Goal: Information Seeking & Learning: Learn about a topic

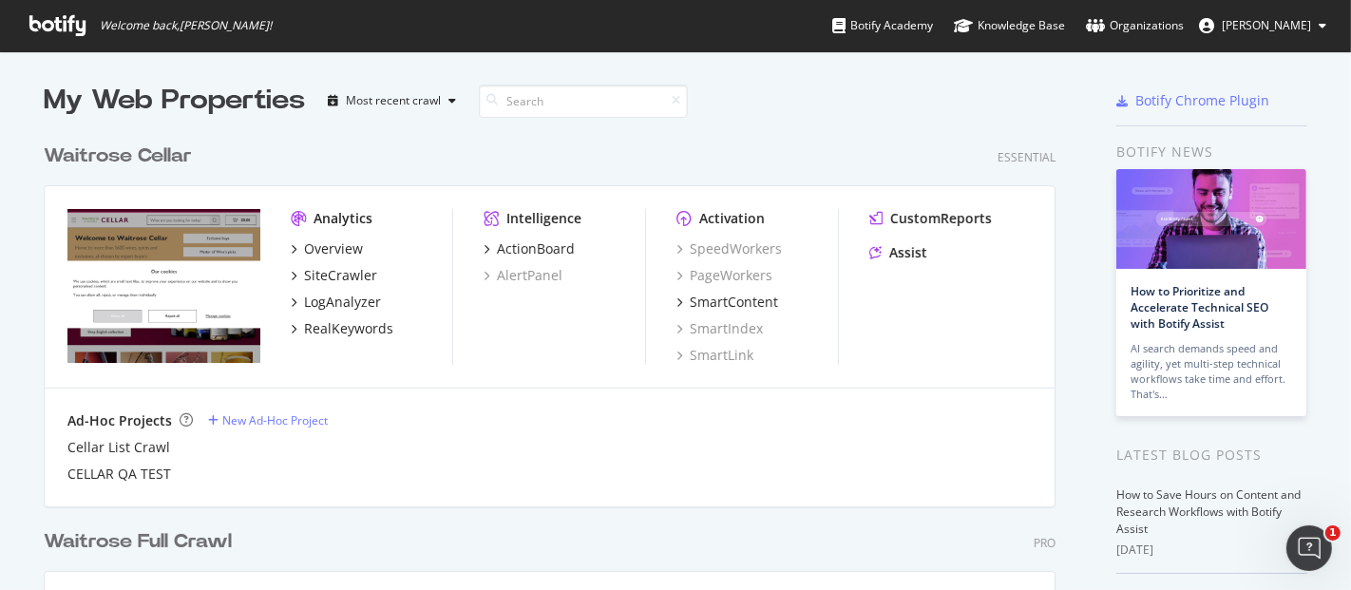
click at [336, 376] on div "Analytics Overview SiteCrawler LogAnalyzer RealKeywords Intelligence ActionBoar…" at bounding box center [550, 287] width 1010 height 202
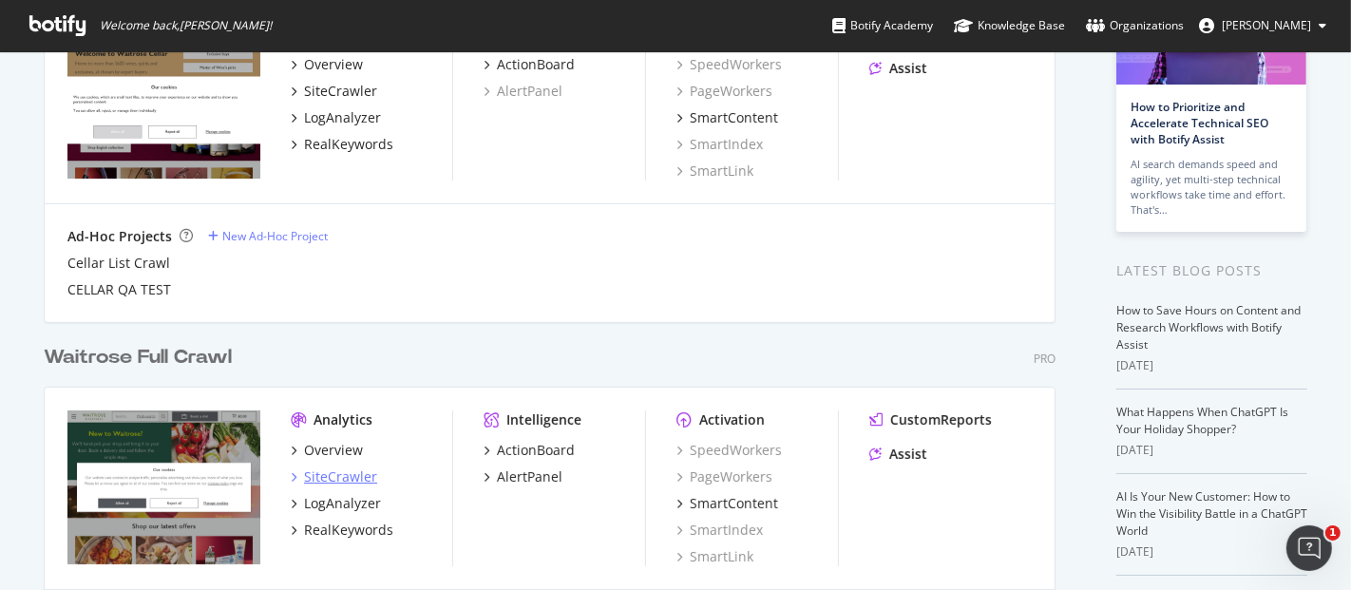
scroll to position [274, 0]
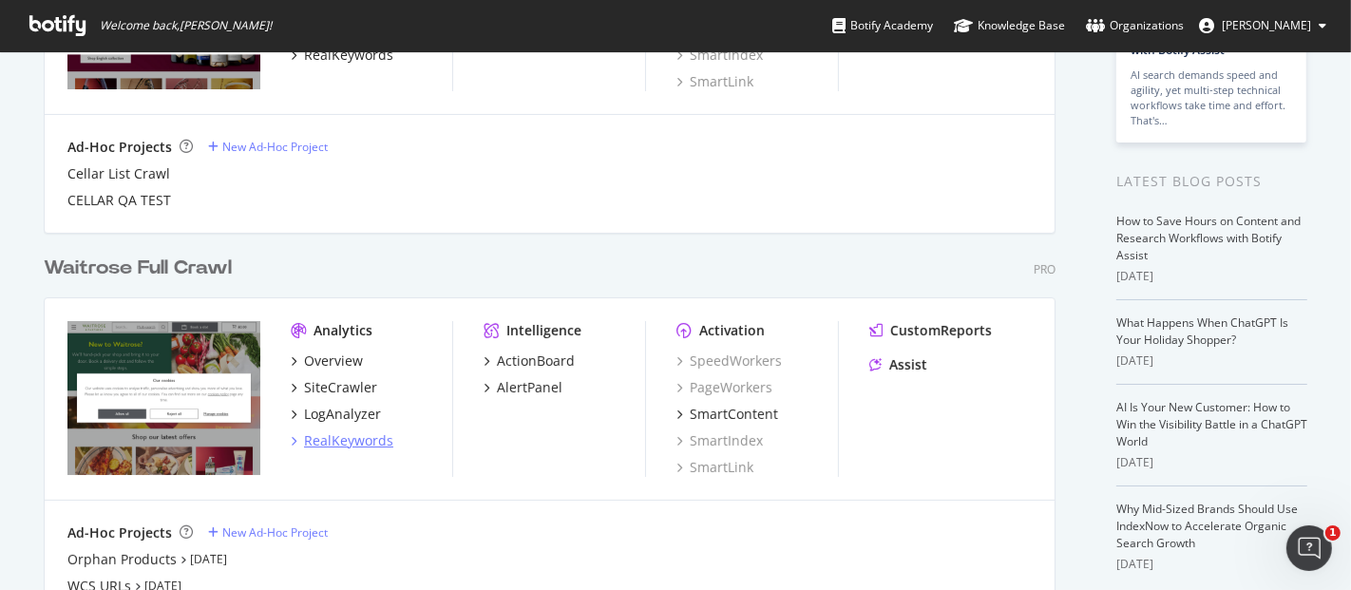
click at [345, 446] on div "RealKeywords" at bounding box center [348, 440] width 89 height 19
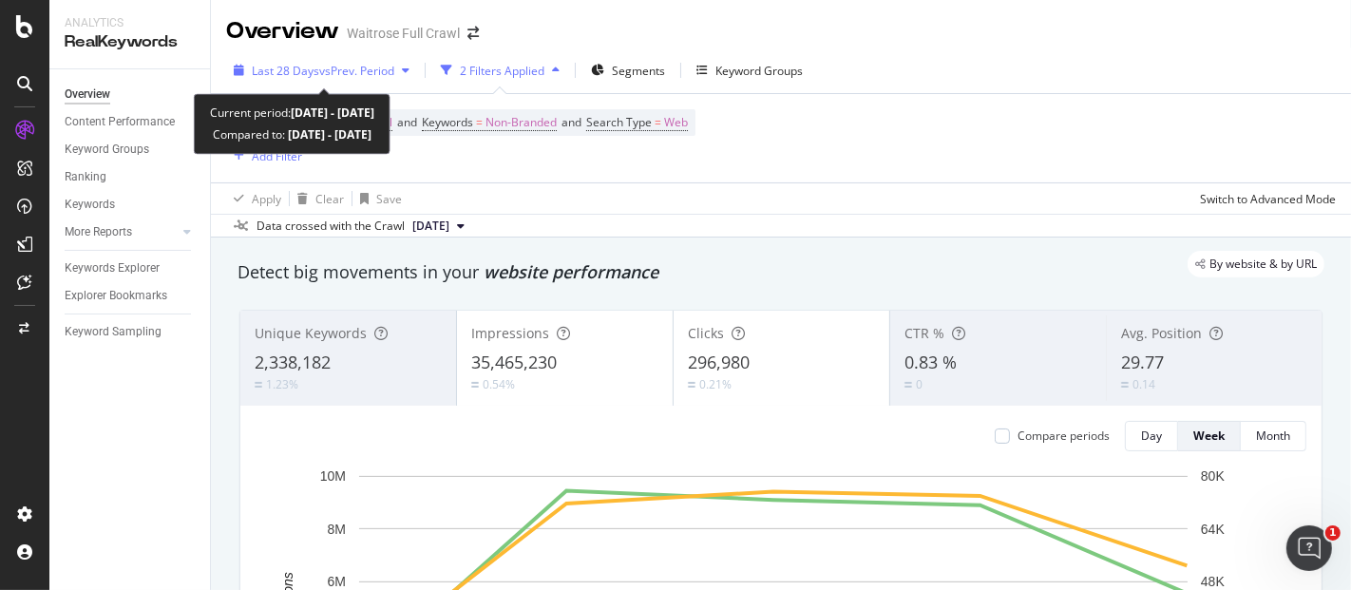
click at [392, 77] on span "vs Prev. Period" at bounding box center [356, 71] width 75 height 16
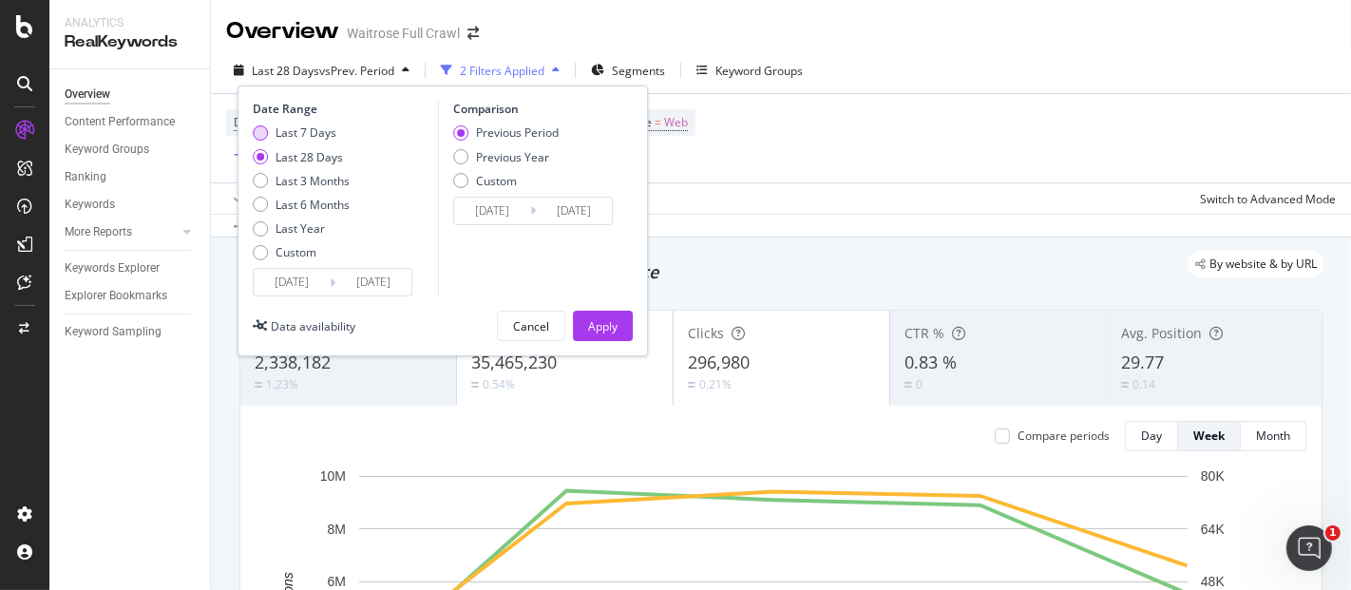
click at [302, 129] on div "Last 7 Days" at bounding box center [305, 132] width 61 height 16
type input "[DATE]"
click at [602, 324] on div "Apply" at bounding box center [602, 326] width 29 height 16
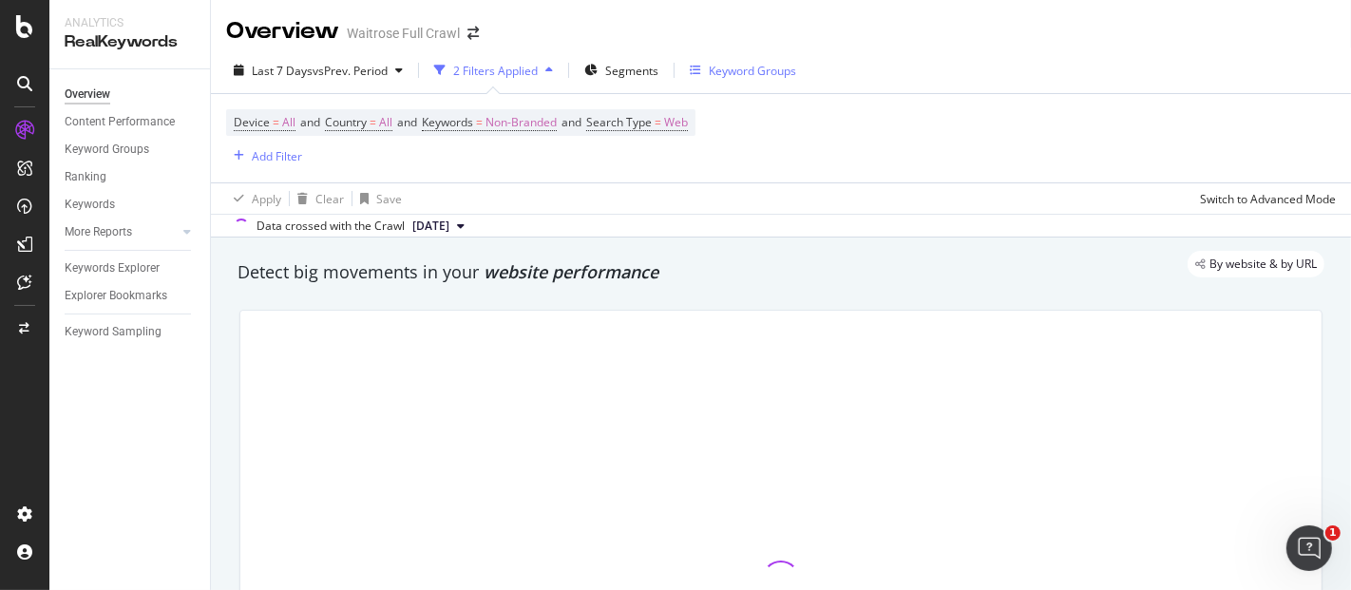
click at [712, 66] on div "Keyword Groups" at bounding box center [752, 71] width 87 height 16
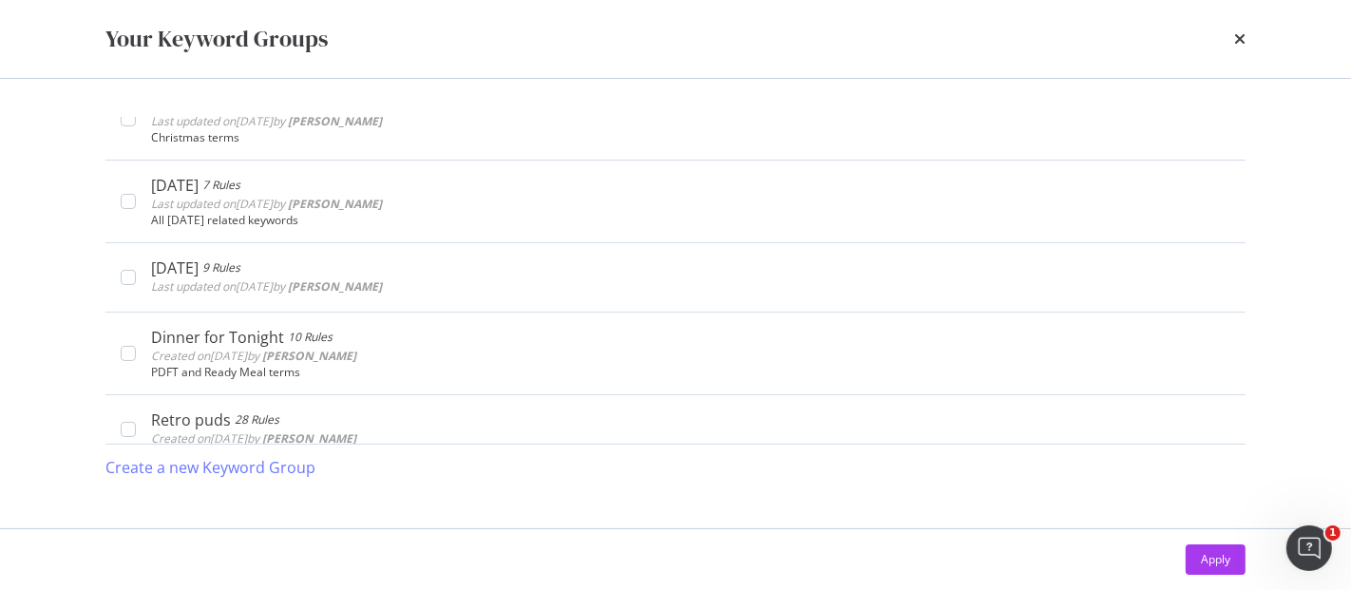
scroll to position [941, 0]
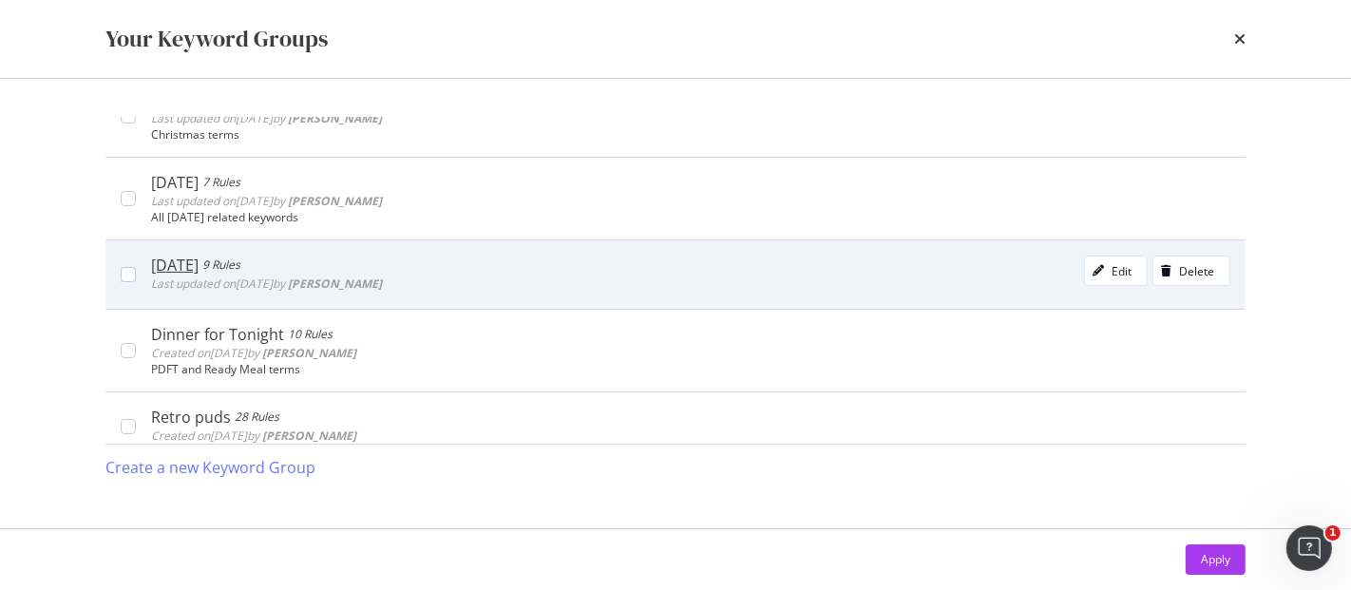
click at [548, 294] on div "[DATE] 9 Rules Last updated on [DATE] by [PERSON_NAME] Edit Delete" at bounding box center [675, 273] width 1140 height 69
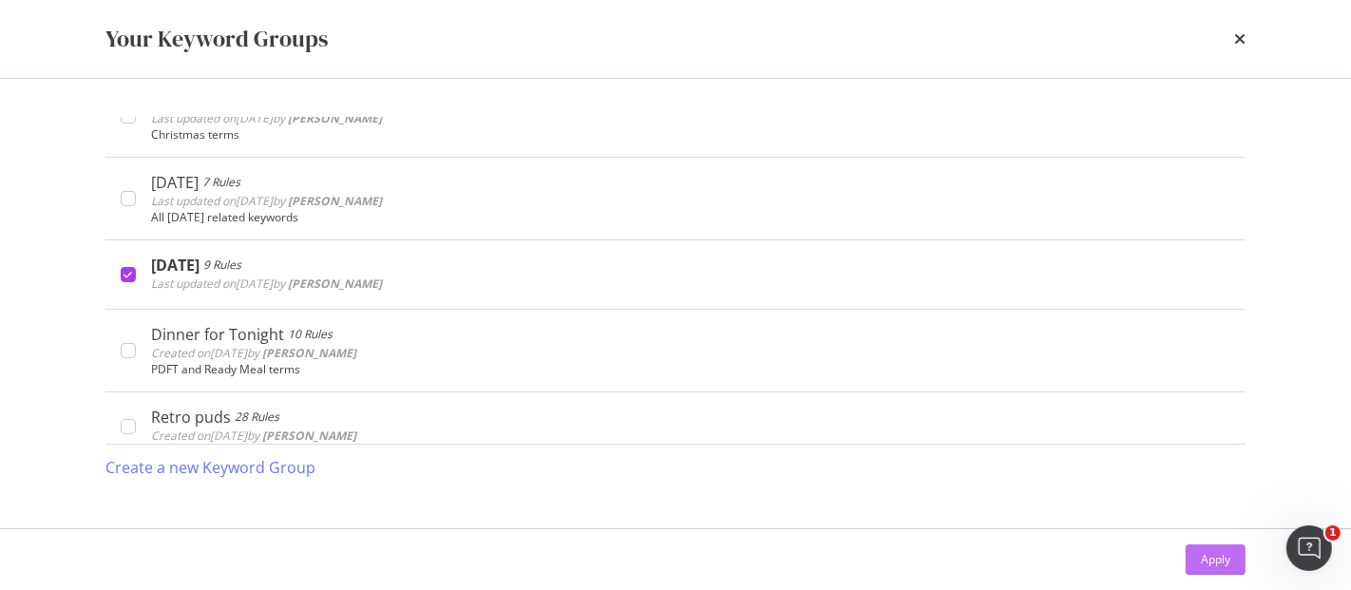
click at [1202, 547] on div "Apply" at bounding box center [1215, 559] width 29 height 28
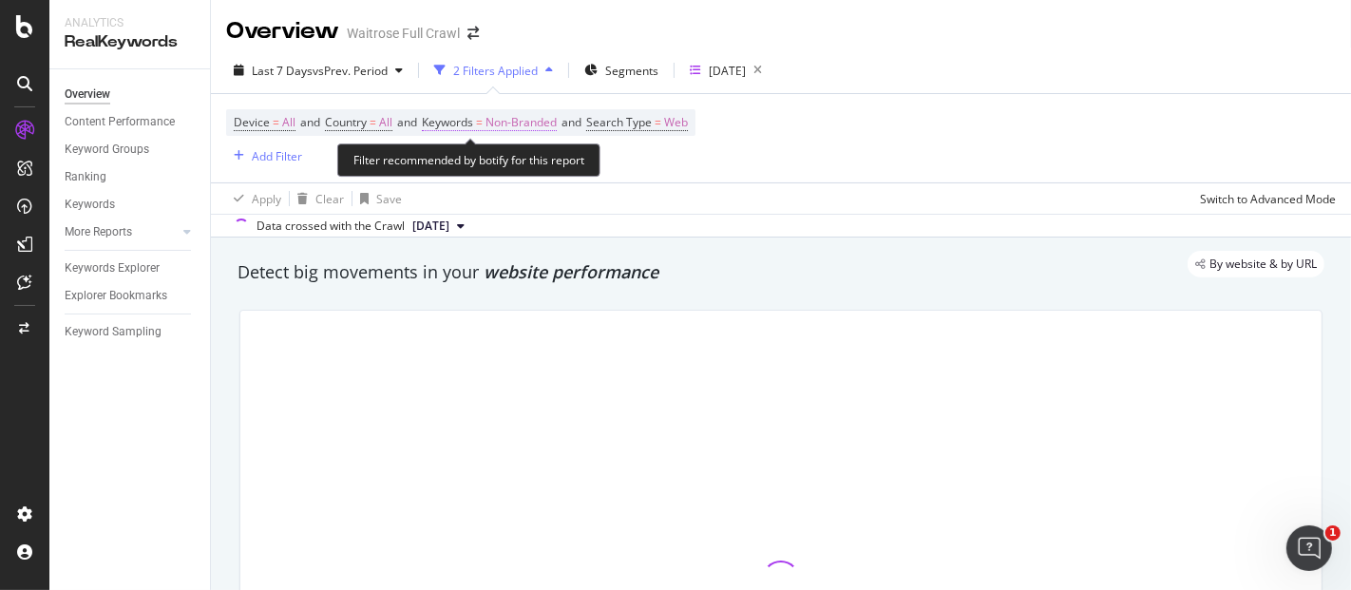
click at [541, 128] on span "Non-Branded" at bounding box center [520, 122] width 71 height 27
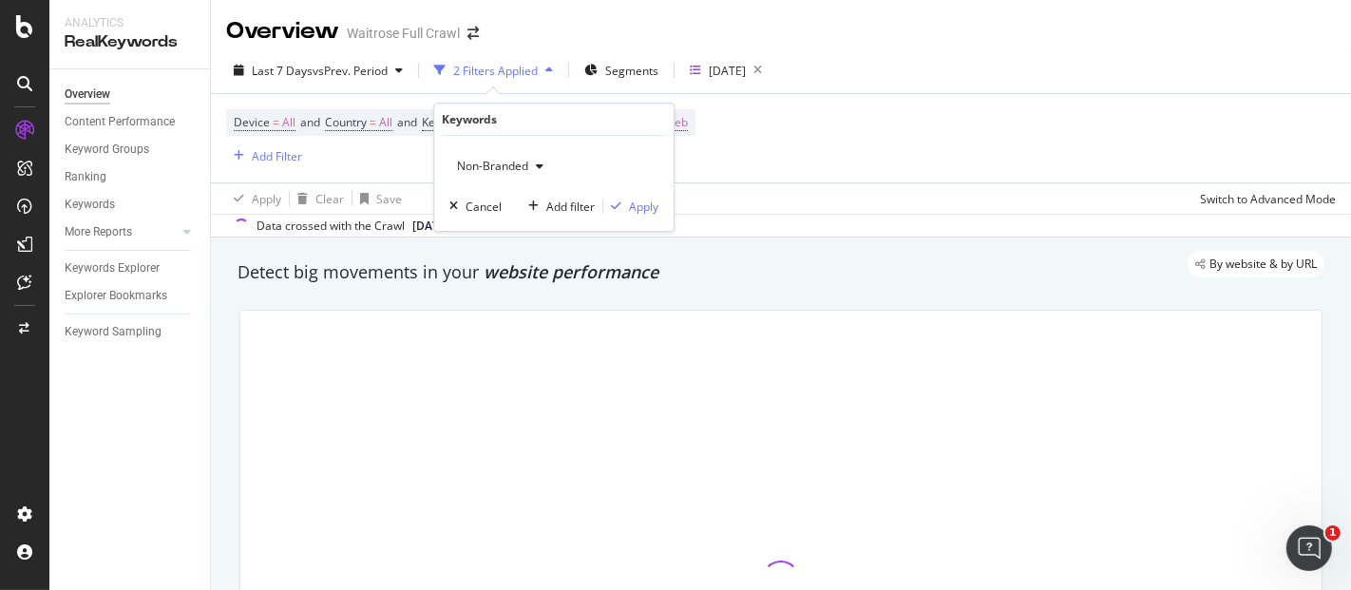
click at [535, 170] on div "button" at bounding box center [539, 166] width 23 height 11
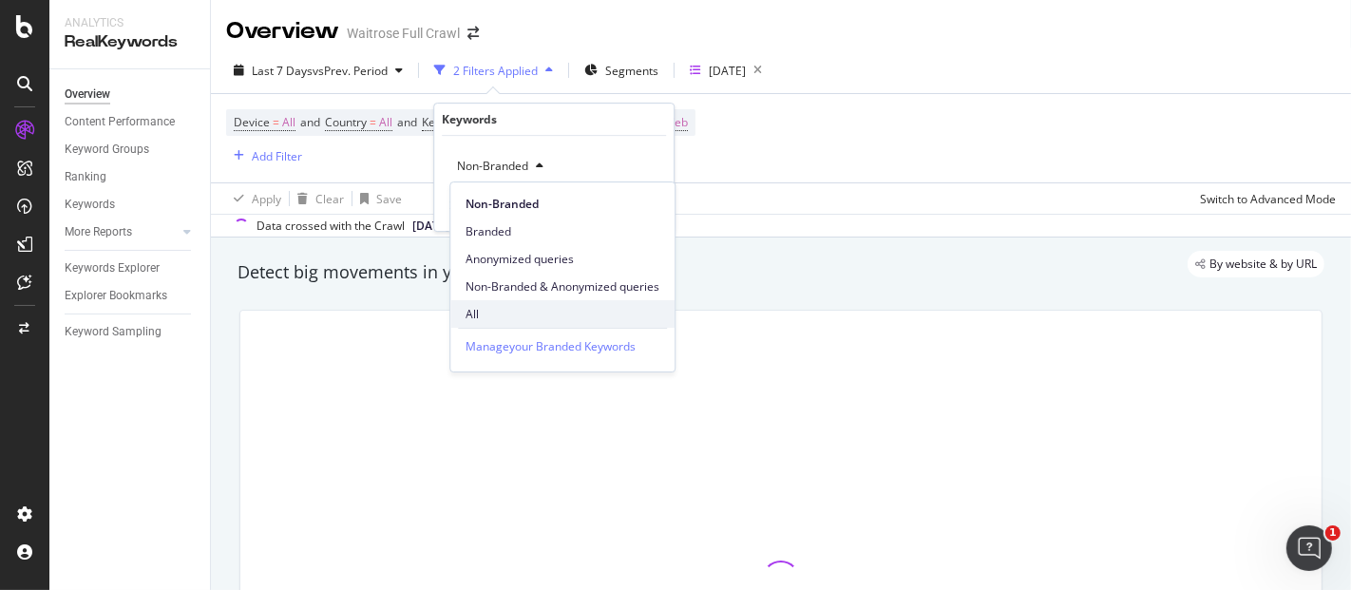
click at [511, 306] on span "All" at bounding box center [562, 314] width 194 height 17
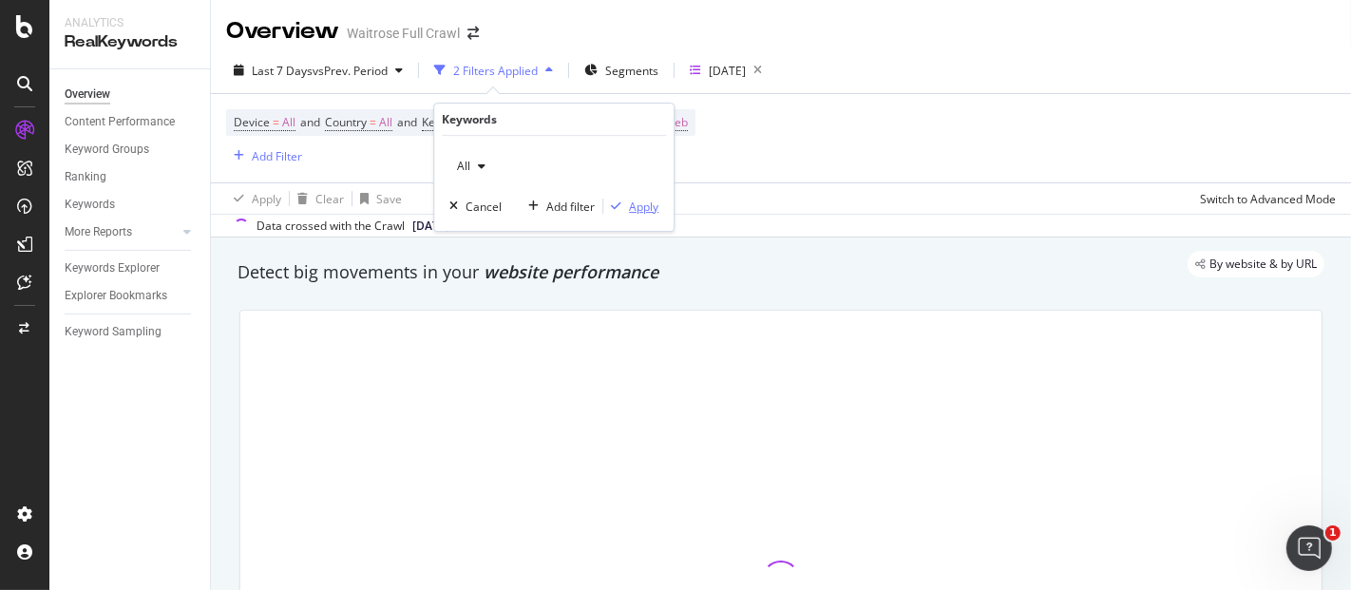
click at [629, 209] on div "Apply" at bounding box center [643, 207] width 29 height 16
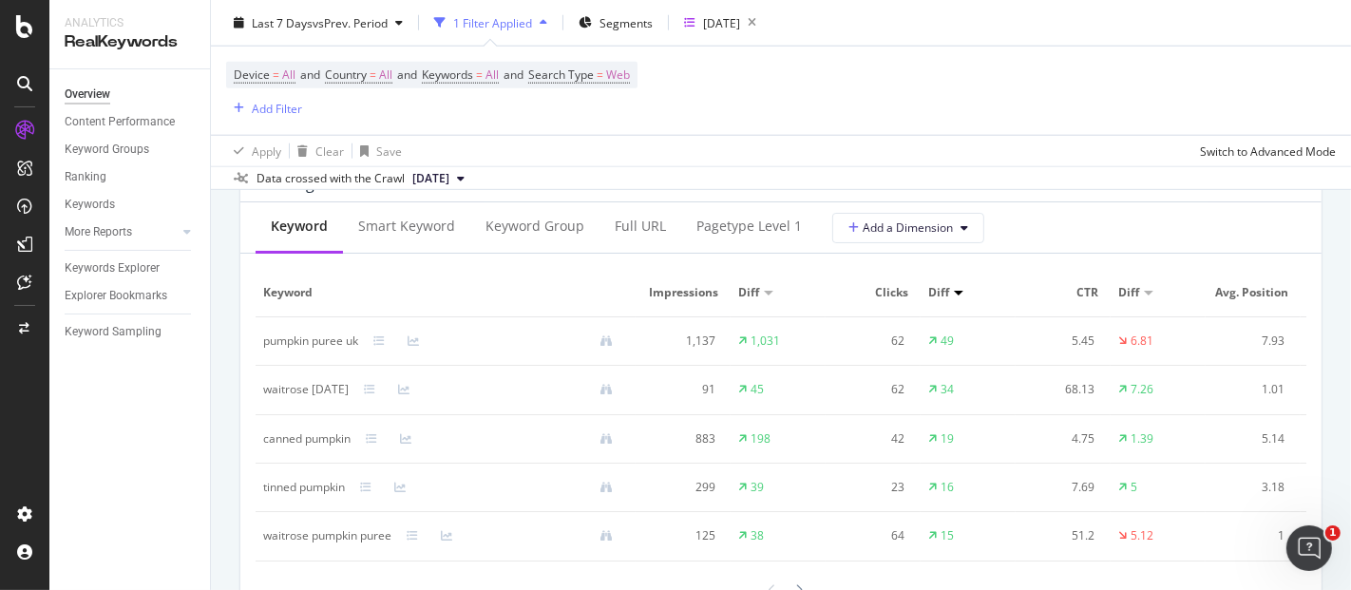
scroll to position [1733, 0]
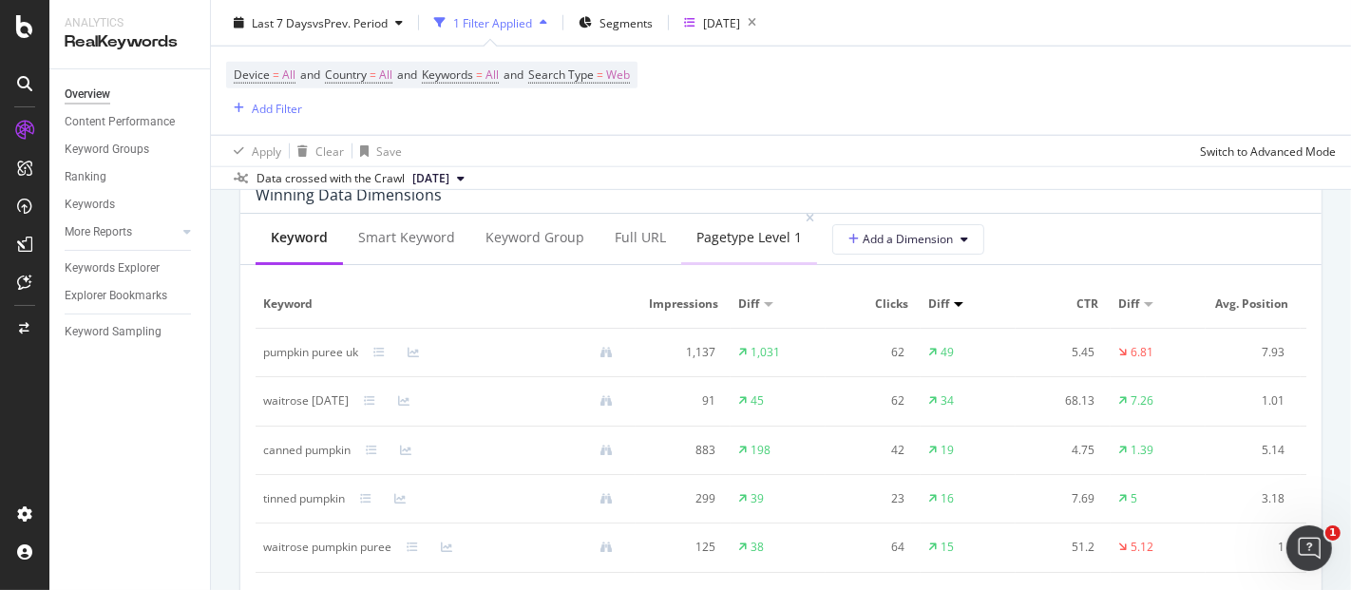
click at [753, 225] on div "pagetype Level 1" at bounding box center [749, 239] width 136 height 52
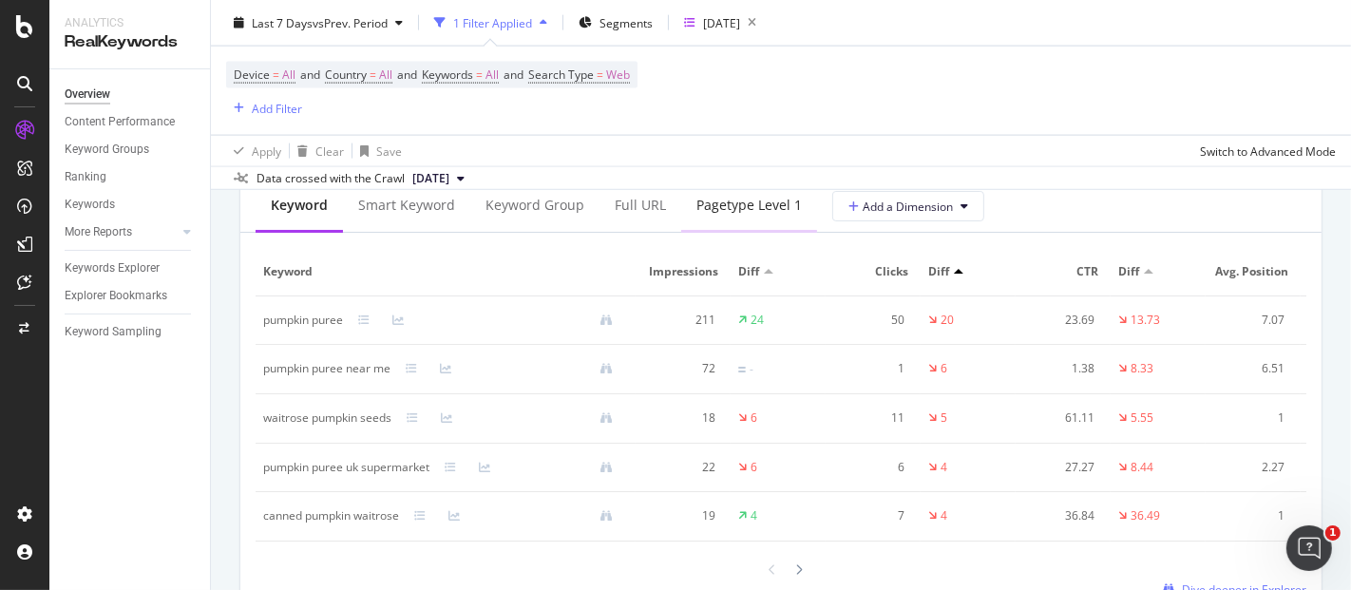
scroll to position [2227, 0]
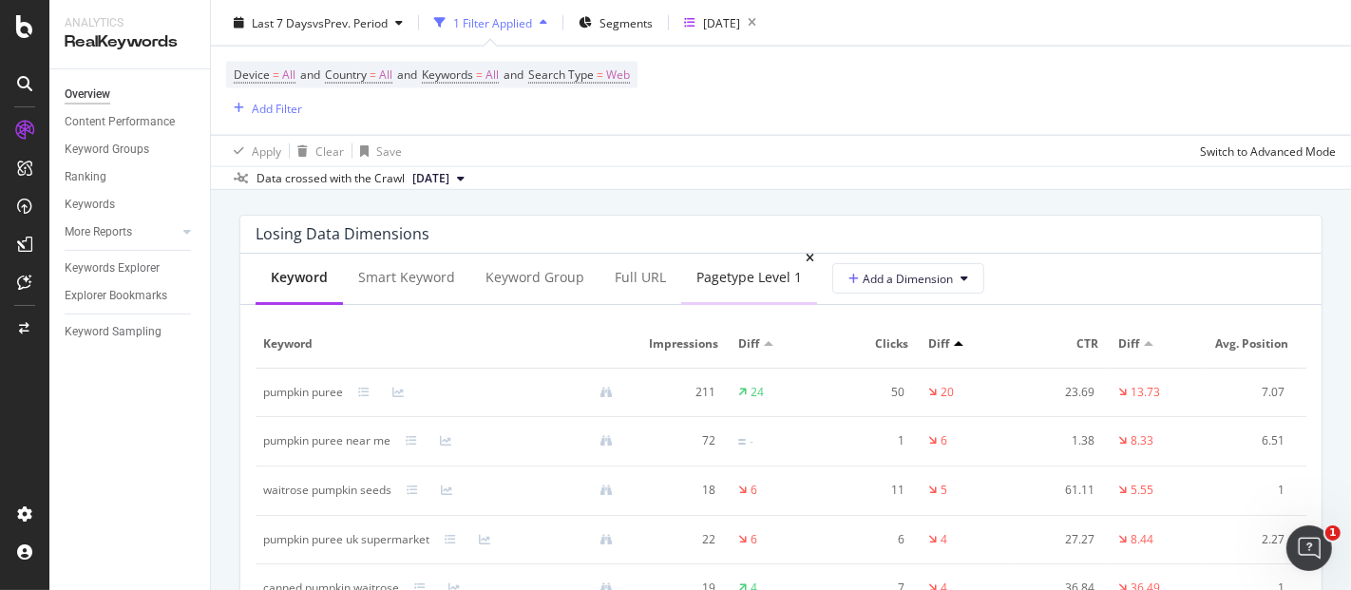
click at [766, 276] on div "pagetype Level 1" at bounding box center [748, 277] width 105 height 19
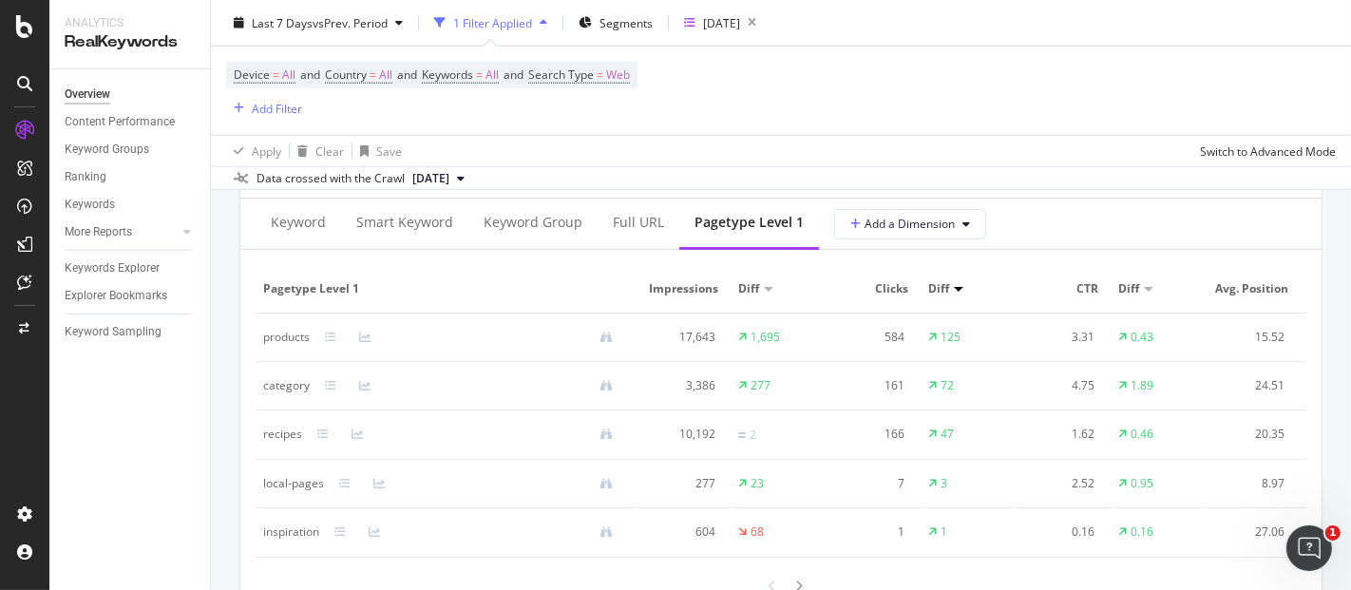
scroll to position [1750, 0]
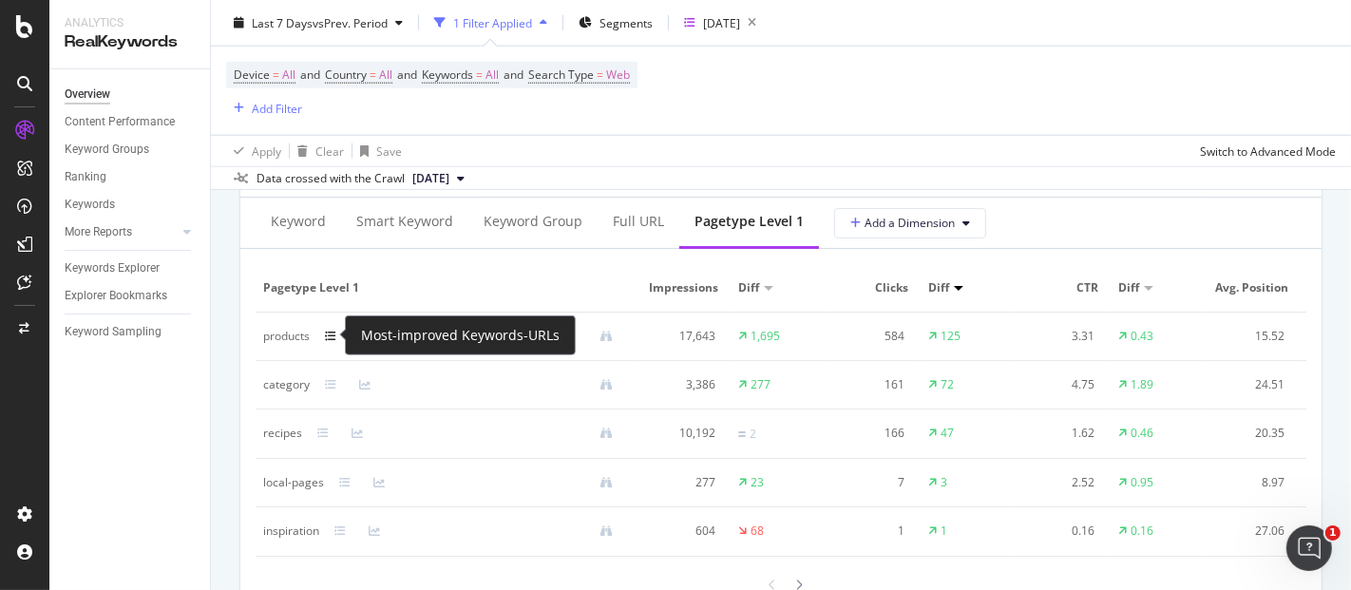
click at [329, 333] on icon at bounding box center [330, 336] width 11 height 11
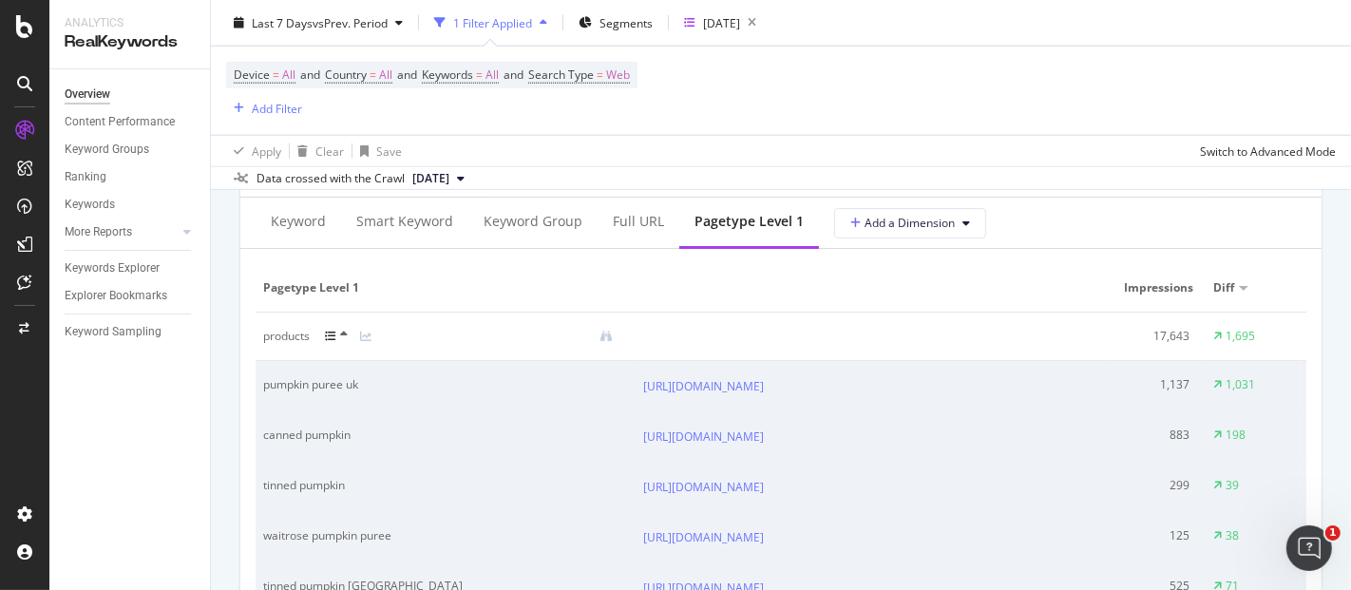
click at [329, 333] on icon at bounding box center [330, 336] width 11 height 11
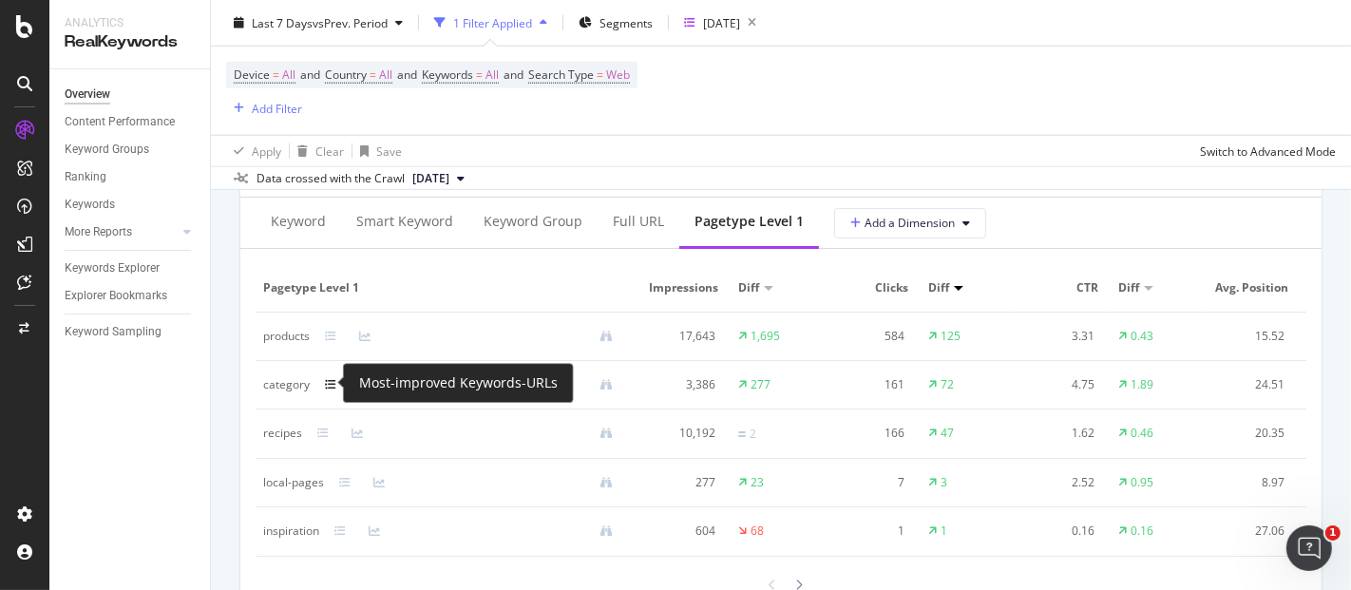
click at [331, 380] on icon at bounding box center [330, 384] width 11 height 11
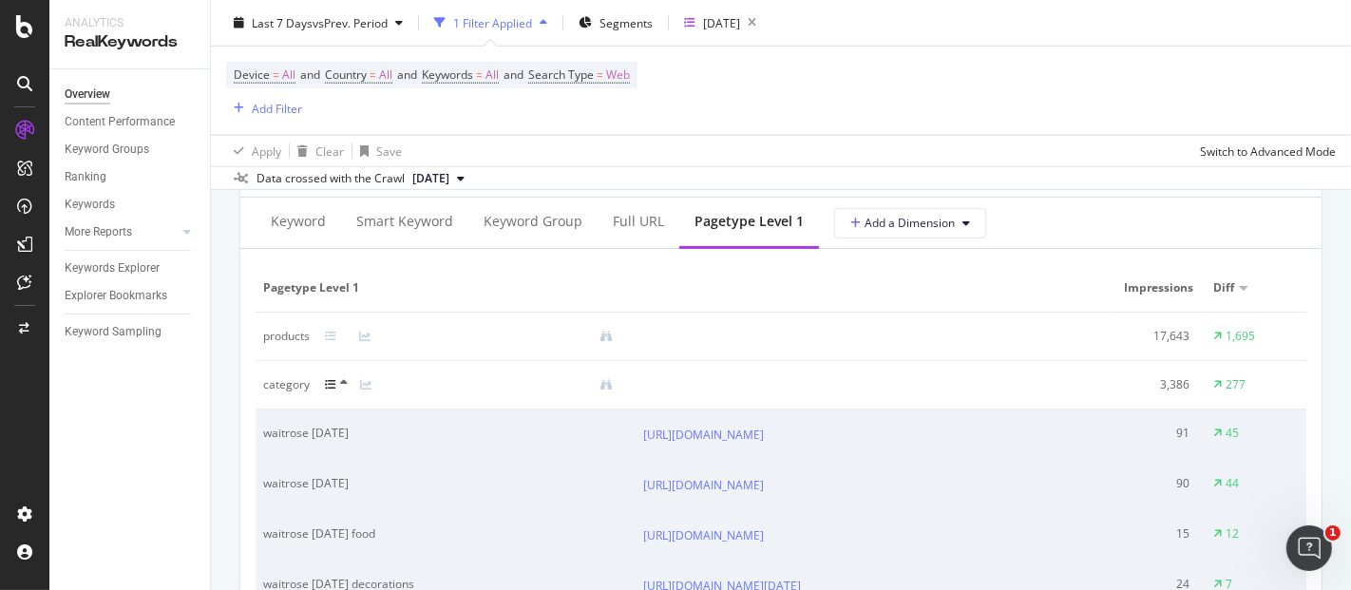
click at [342, 381] on icon at bounding box center [344, 382] width 8 height 11
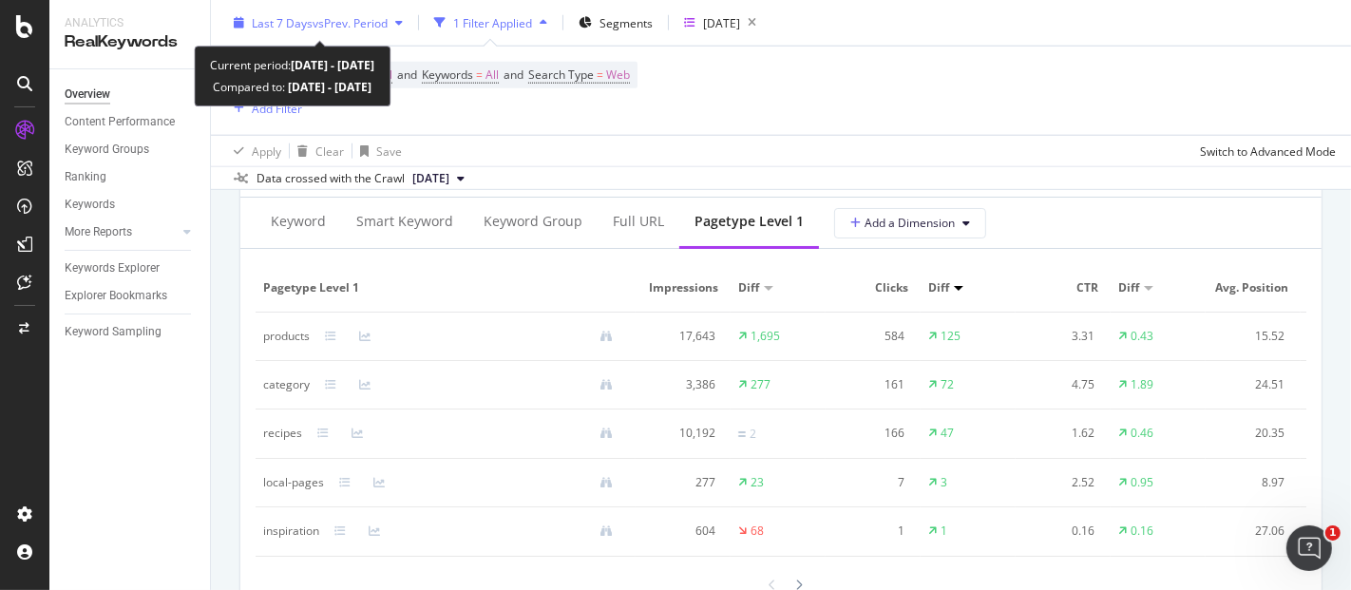
click at [365, 10] on div "Last 7 Days vs Prev. Period" at bounding box center [318, 23] width 184 height 28
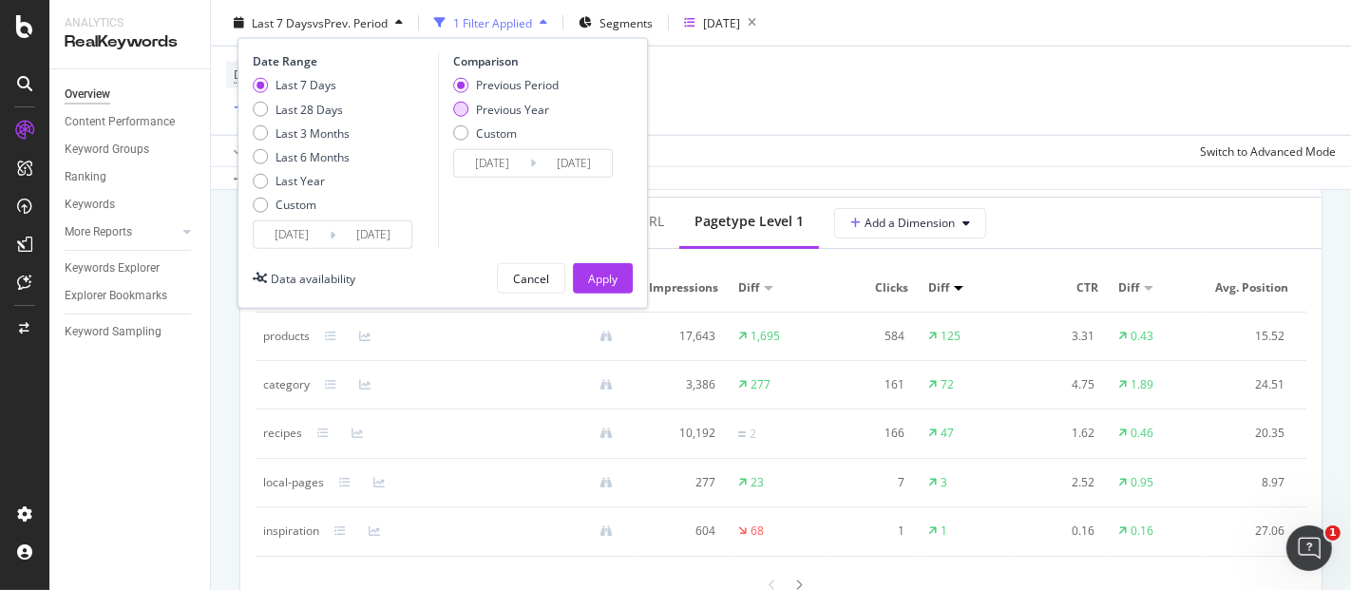
click at [495, 115] on div "Previous Year" at bounding box center [512, 109] width 73 height 16
type input "[DATE]"
click at [591, 273] on div "Apply" at bounding box center [602, 278] width 29 height 16
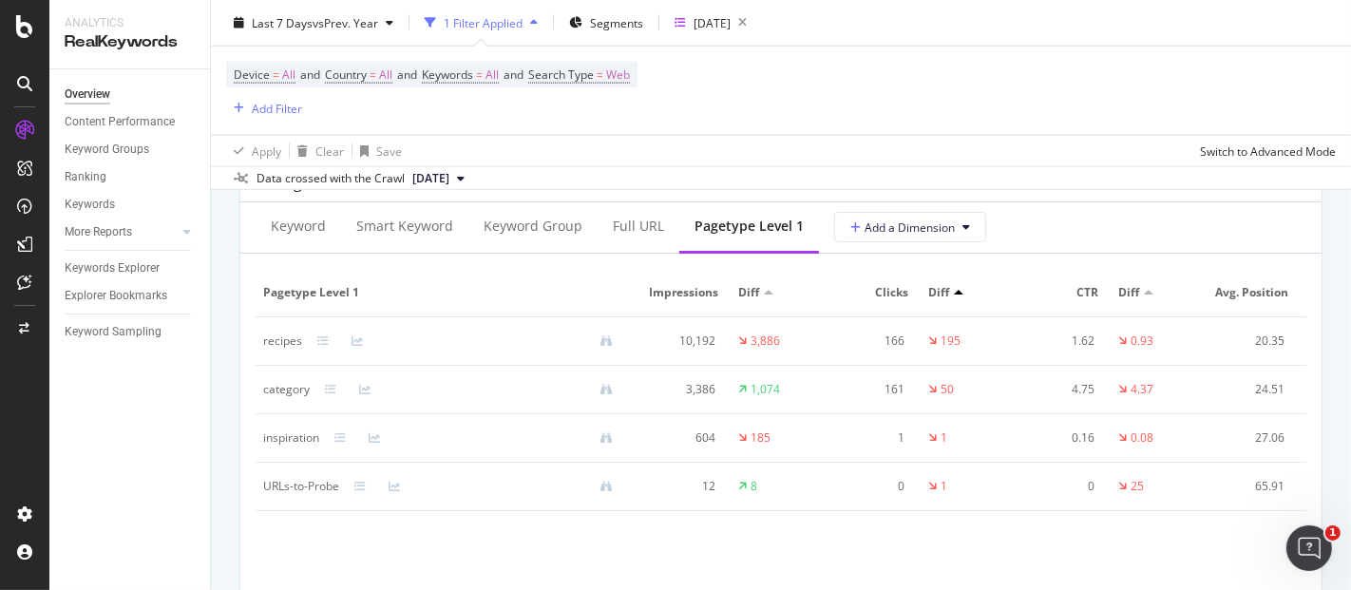
scroll to position [2281, 0]
